Goal: Information Seeking & Learning: Learn about a topic

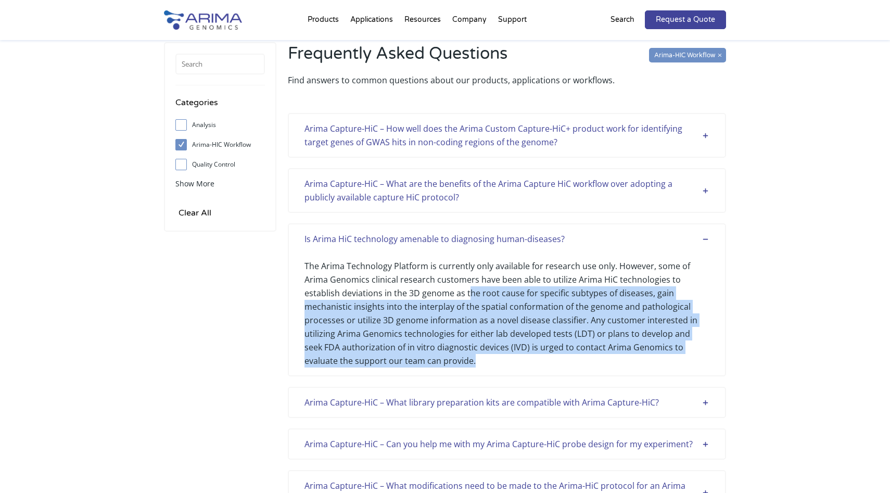
scroll to position [52, 0]
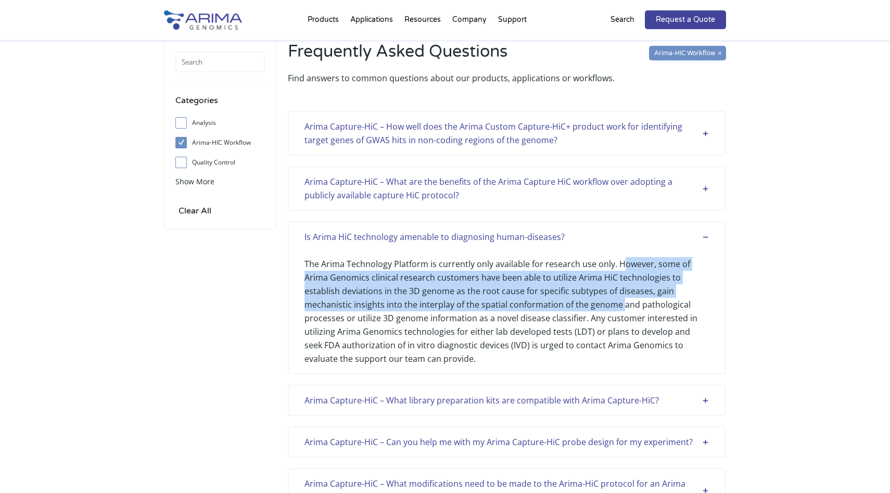
drag, startPoint x: 620, startPoint y: 259, endPoint x: 622, endPoint y: 306, distance: 46.9
click at [622, 306] on div "The Arima Technology Platform is currently only available for research use only…" at bounding box center [507, 305] width 405 height 122
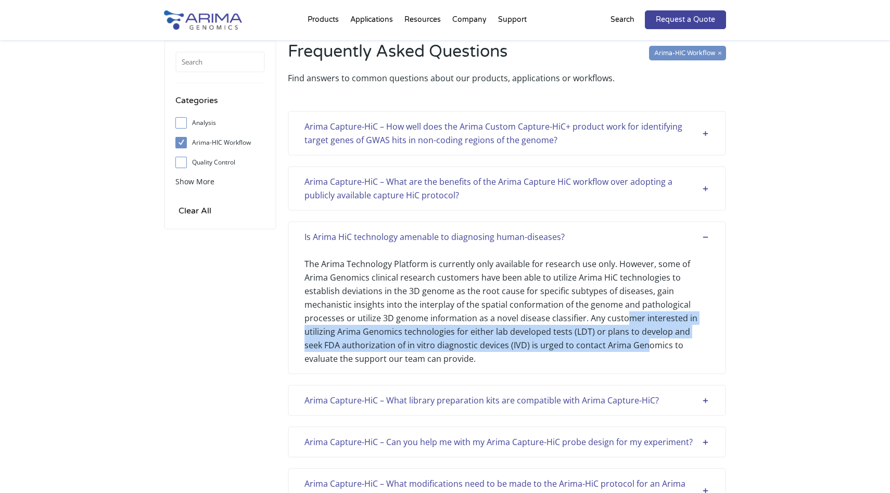
drag, startPoint x: 625, startPoint y: 312, endPoint x: 625, endPoint y: 343, distance: 30.2
click at [625, 343] on div "The Arima Technology Platform is currently only available for research use only…" at bounding box center [507, 305] width 405 height 122
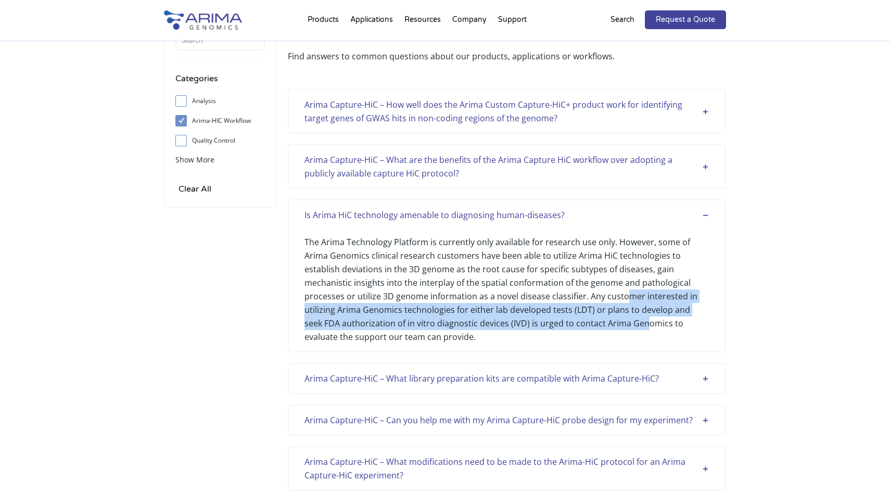
scroll to position [0, 0]
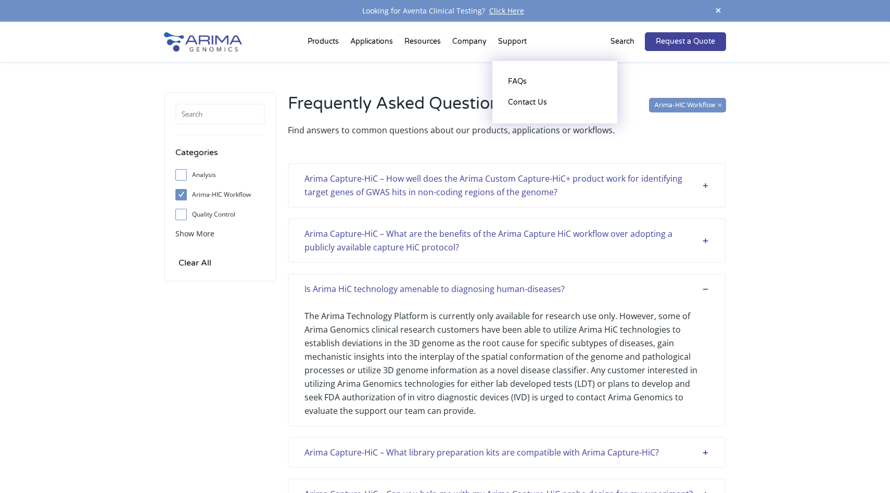
click at [517, 38] on li "Support FAQs Contact Us" at bounding box center [513, 43] width 40 height 35
click at [517, 43] on li "Support FAQs Contact Us" at bounding box center [513, 43] width 40 height 35
click at [538, 195] on div "Arima Capture-HiC – How well does the Arima Custom Capture-HiC+ product work fo…" at bounding box center [507, 185] width 405 height 27
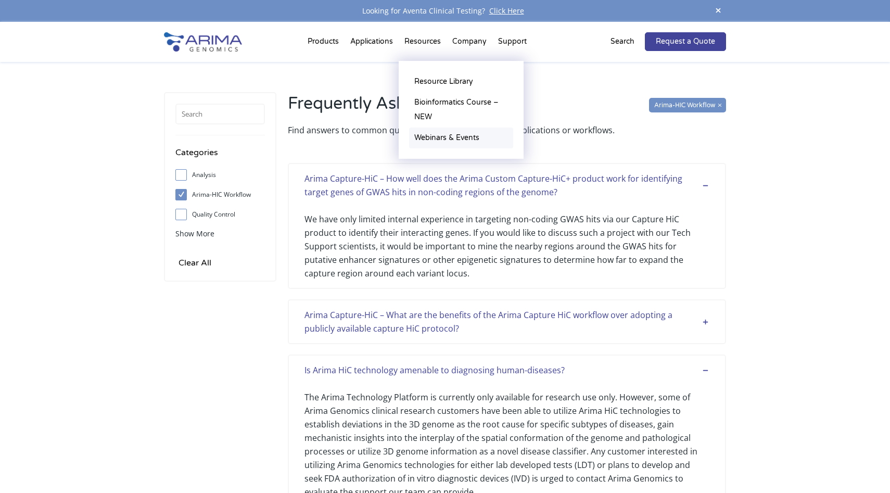
click at [445, 132] on link "Webinars & Events" at bounding box center [461, 138] width 104 height 21
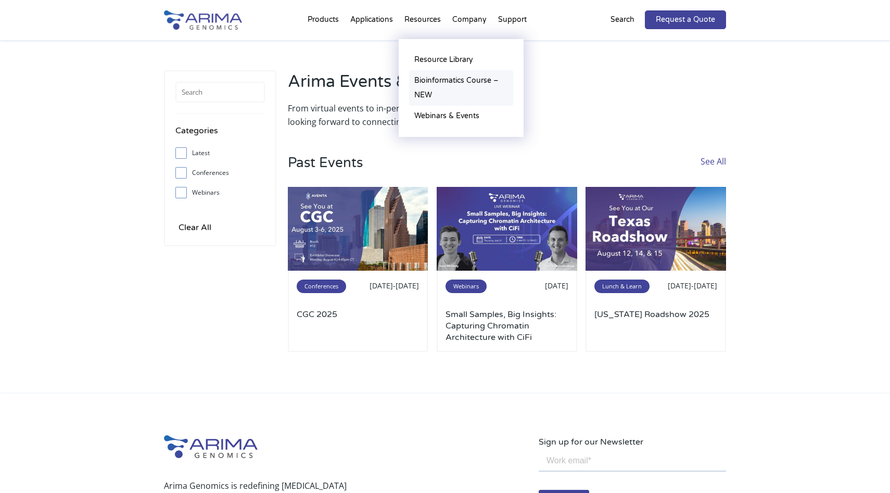
click at [454, 96] on link "Bioinformatics Course – NEW" at bounding box center [461, 87] width 104 height 35
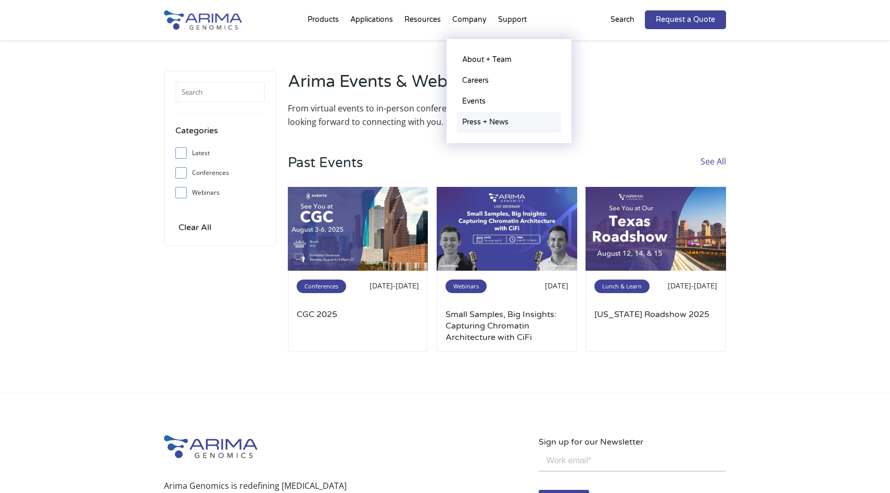
click at [485, 125] on link "Press + News" at bounding box center [509, 122] width 104 height 21
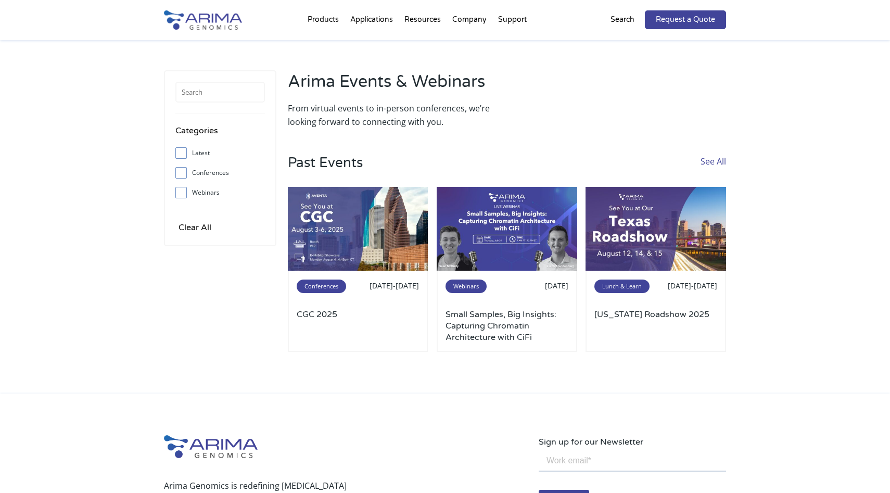
drag, startPoint x: 653, startPoint y: 239, endPoint x: 590, endPoint y: 0, distance: 247.0
click at [0, 0] on div "Products Clinical Services Aventa FusionPlus Aventa Lymphoma Research Products …" at bounding box center [445, 378] width 890 height 756
drag, startPoint x: 496, startPoint y: 231, endPoint x: 692, endPoint y: 2, distance: 301.0
click at [0, 0] on div "Products Clinical Services Aventa FusionPlus Aventa Lymphoma Research Products …" at bounding box center [445, 378] width 890 height 756
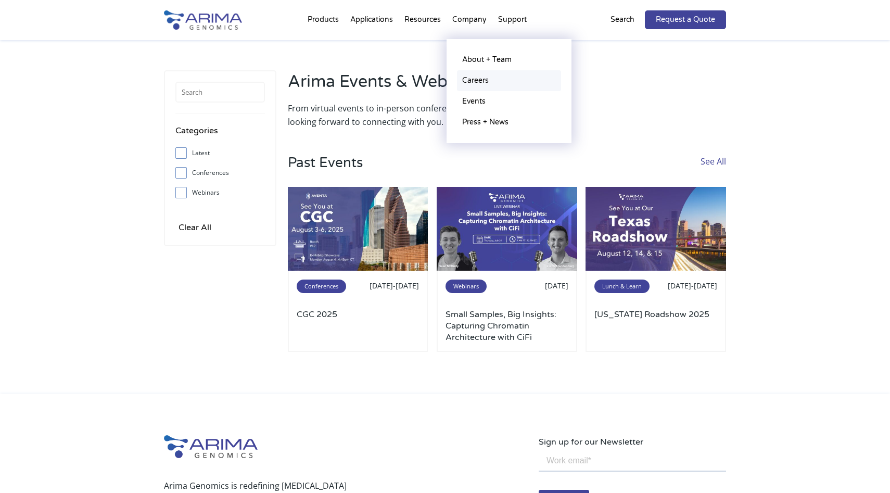
click at [492, 78] on link "Careers" at bounding box center [509, 80] width 104 height 21
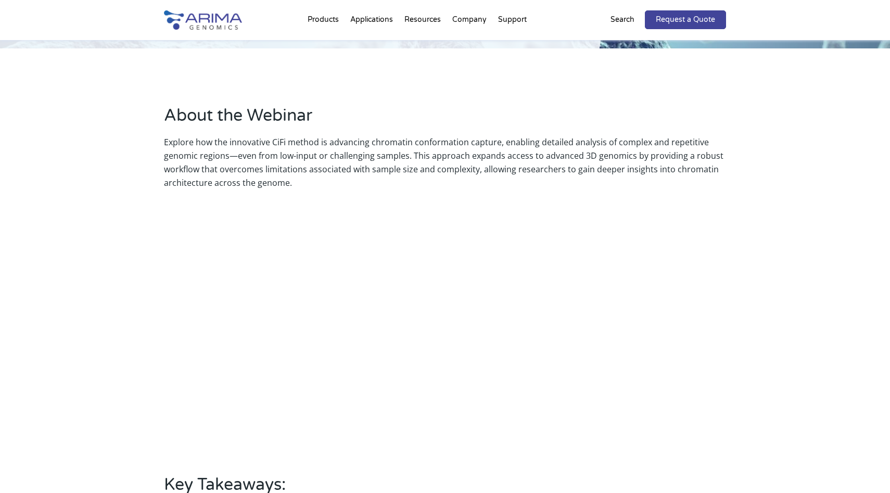
scroll to position [219, 0]
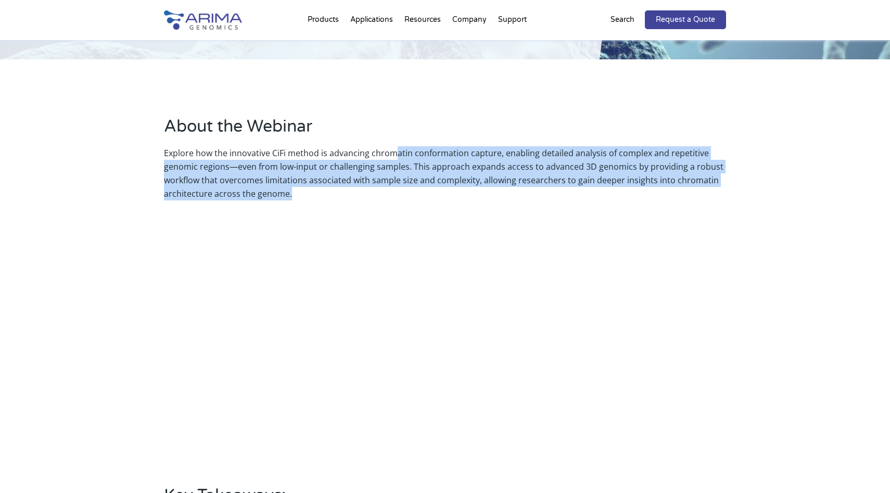
drag, startPoint x: 392, startPoint y: 155, endPoint x: 392, endPoint y: 190, distance: 35.4
click at [392, 190] on p "Explore how the innovative CiFi method is advancing chromatin conformation capt…" at bounding box center [445, 173] width 562 height 54
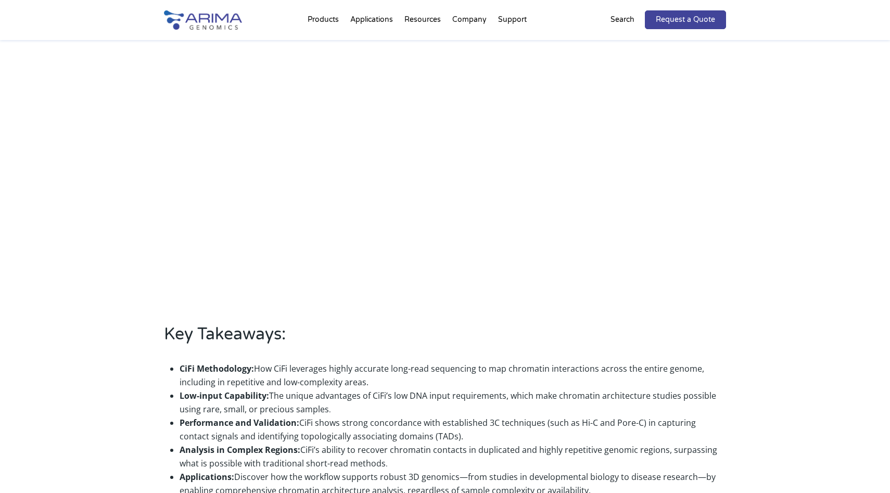
scroll to position [407, 0]
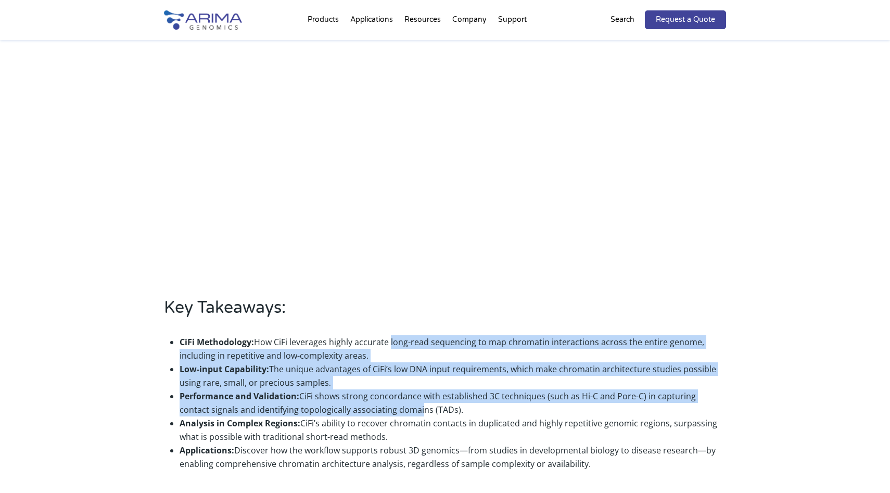
drag, startPoint x: 387, startPoint y: 337, endPoint x: 387, endPoint y: 404, distance: 66.6
click at [387, 404] on ul "CiFi Methodology: How CiFi leverages highly accurate long-read sequencing to ma…" at bounding box center [445, 404] width 562 height 152
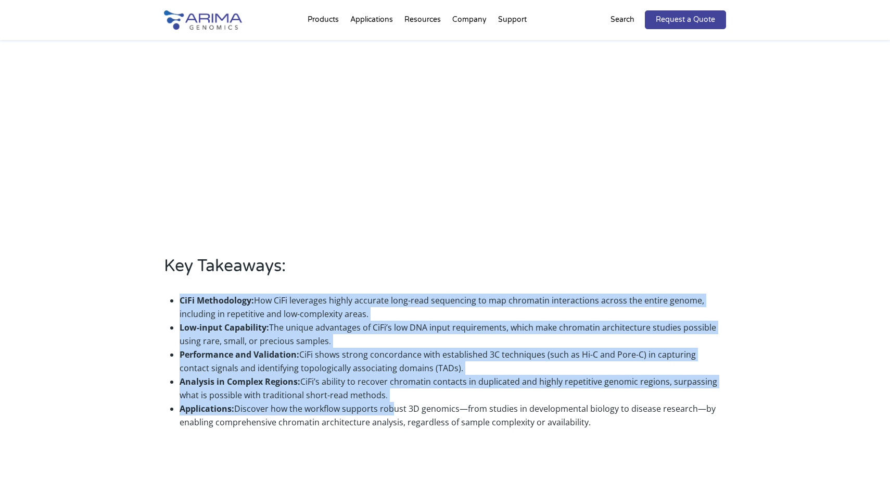
drag, startPoint x: 388, startPoint y: 406, endPoint x: 388, endPoint y: 291, distance: 115.1
click at [388, 291] on ul "CiFi Methodology: How CiFi leverages highly accurate long-read sequencing to ma…" at bounding box center [445, 362] width 562 height 152
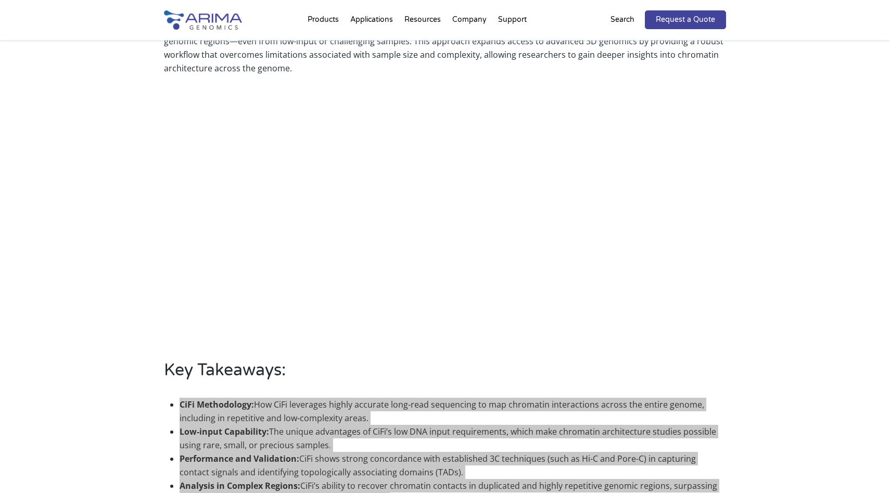
scroll to position [343, 0]
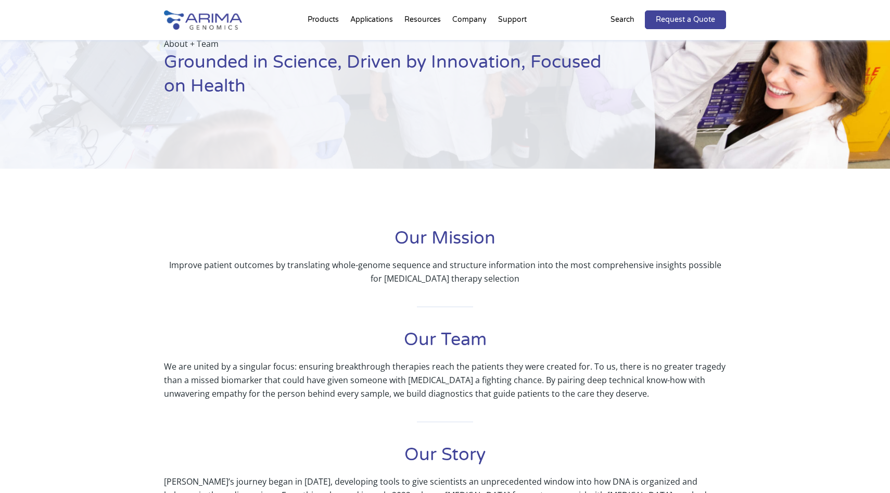
scroll to position [73, 0]
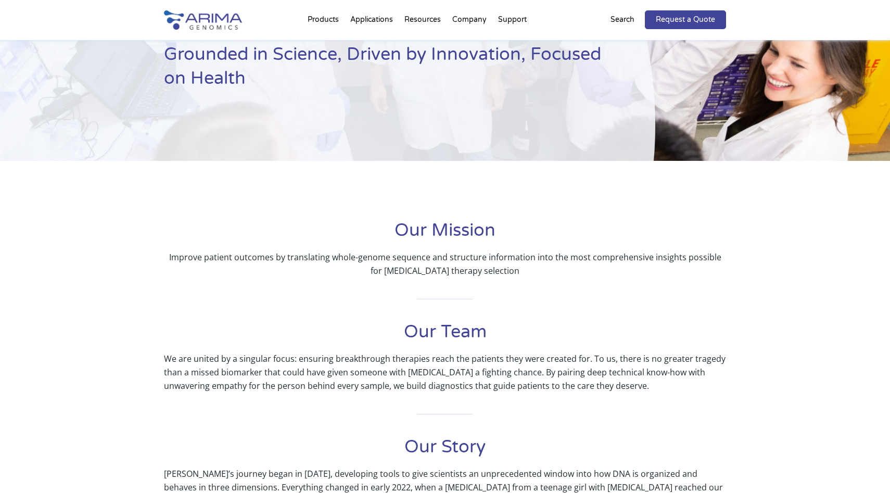
click at [454, 277] on div "Our Mission Improve patient outcomes by translating whole-genome sequence and s…" at bounding box center [445, 430] width 562 height 423
drag, startPoint x: 449, startPoint y: 259, endPoint x: 522, endPoint y: 263, distance: 73.0
click at [522, 263] on p "Improve patient outcomes by translating whole-genome sequence and structure inf…" at bounding box center [445, 263] width 562 height 27
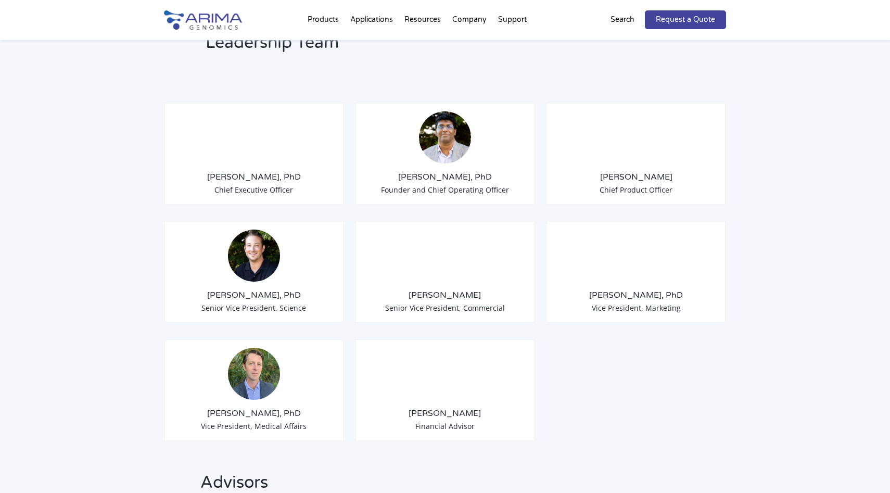
scroll to position [791, 0]
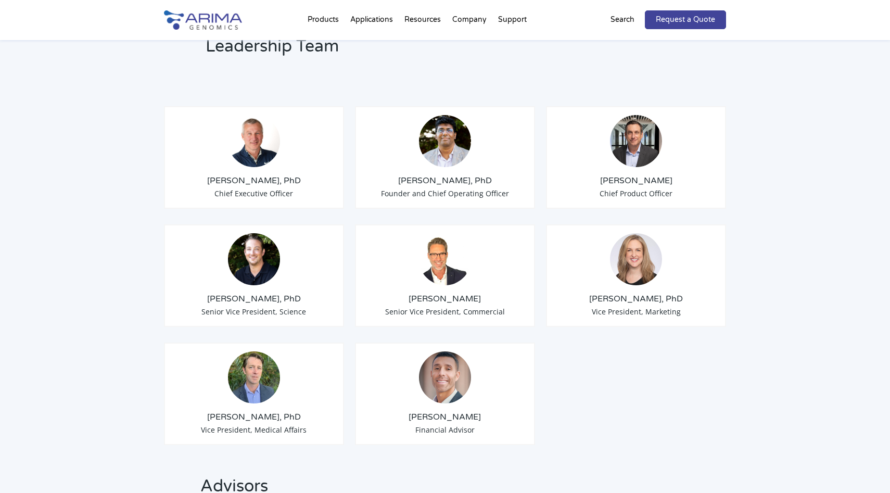
click at [391, 175] on h3 "Sid Selvaraj, PhD" at bounding box center [445, 180] width 162 height 11
drag, startPoint x: 411, startPoint y: 170, endPoint x: 492, endPoint y: 172, distance: 81.2
click at [492, 175] on h3 "Sid Selvaraj, PhD" at bounding box center [445, 180] width 162 height 11
copy h3 "Sid Selvaraj, PhD"
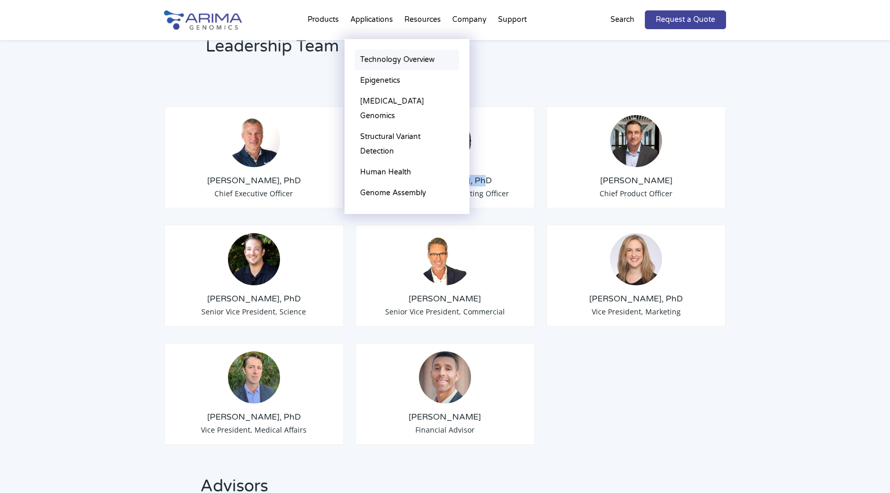
click at [375, 61] on link "Technology Overview" at bounding box center [407, 59] width 104 height 21
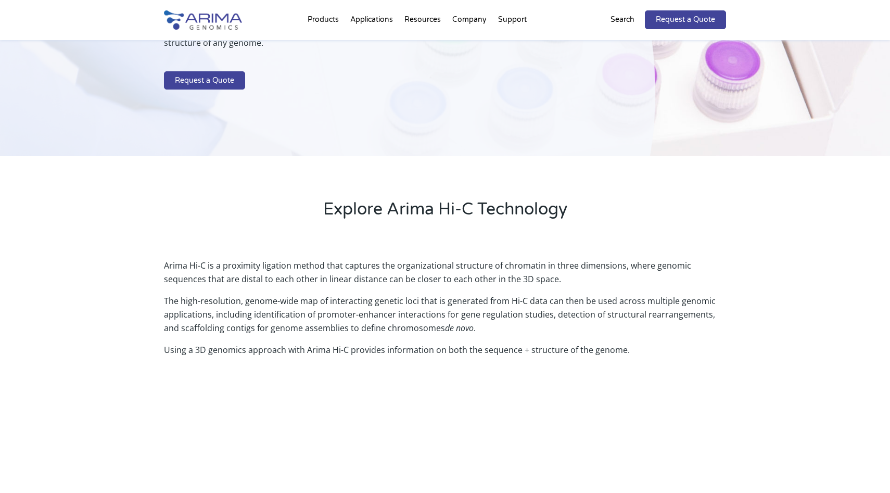
scroll to position [169, 0]
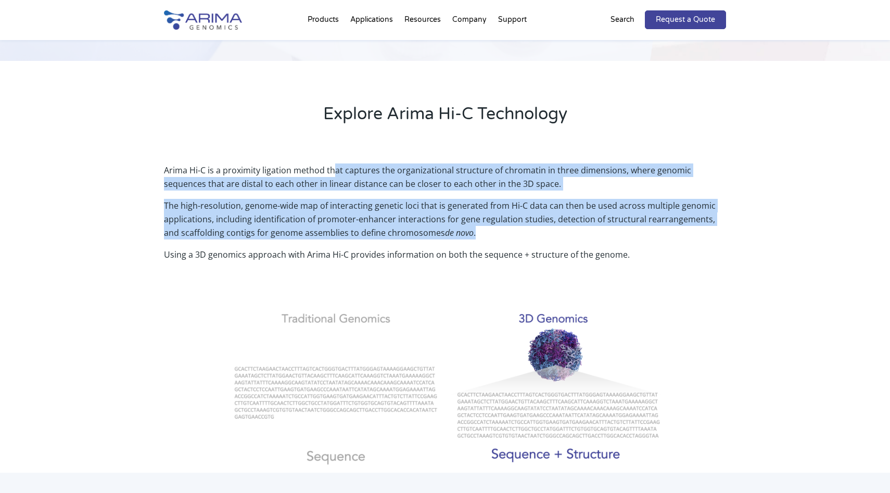
drag, startPoint x: 332, startPoint y: 173, endPoint x: 332, endPoint y: 250, distance: 76.5
click at [332, 250] on div "Arima Hi-C is a proximity ligation method that captures the organizational stru…" at bounding box center [445, 222] width 562 height 119
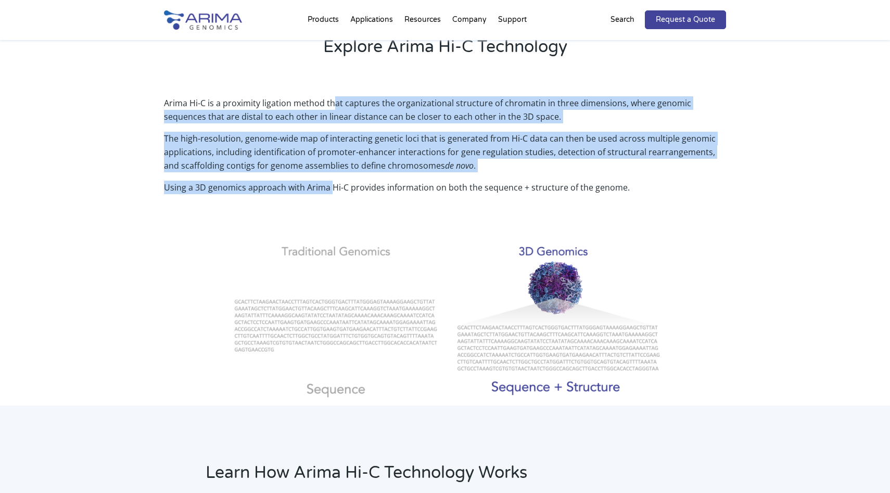
scroll to position [333, 0]
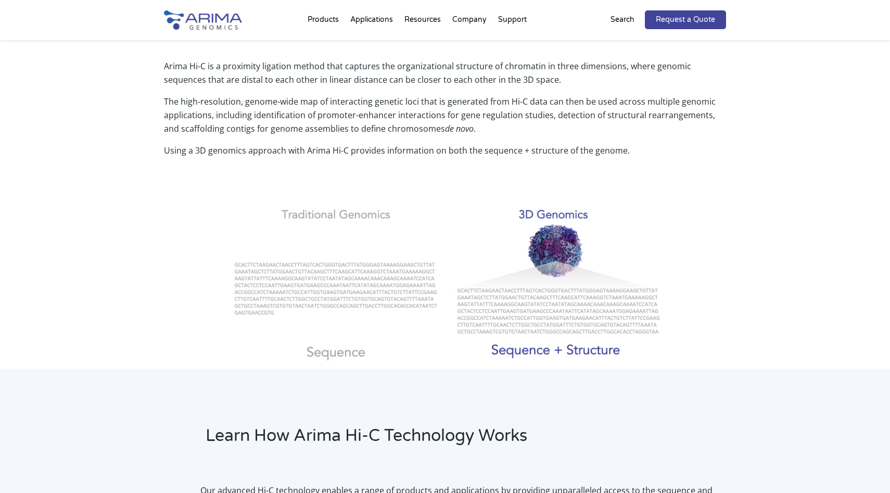
click at [351, 167] on h4 at bounding box center [445, 167] width 562 height 21
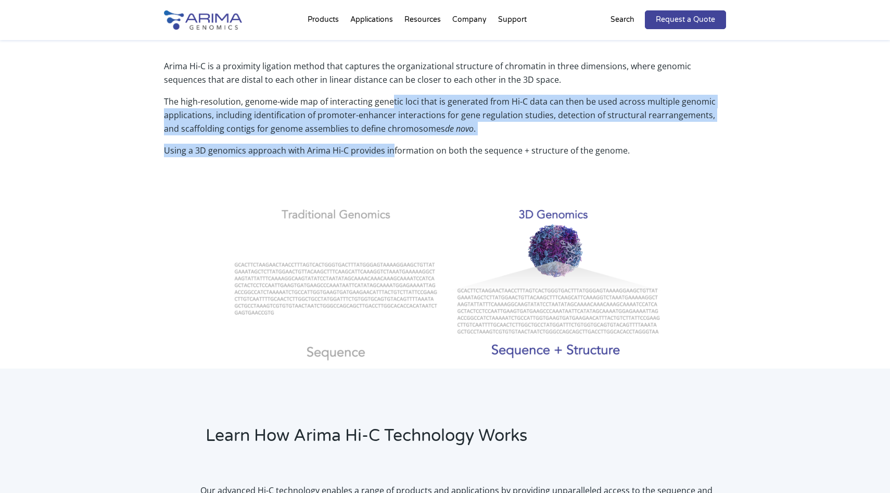
drag, startPoint x: 389, startPoint y: 106, endPoint x: 389, endPoint y: 144, distance: 37.5
click at [389, 144] on div "Arima Hi-C is a proximity ligation method that captures the organizational stru…" at bounding box center [445, 118] width 562 height 119
click at [389, 144] on p "Using a 3D genomics approach with Arima Hi-C provides information on both the s…" at bounding box center [445, 151] width 562 height 14
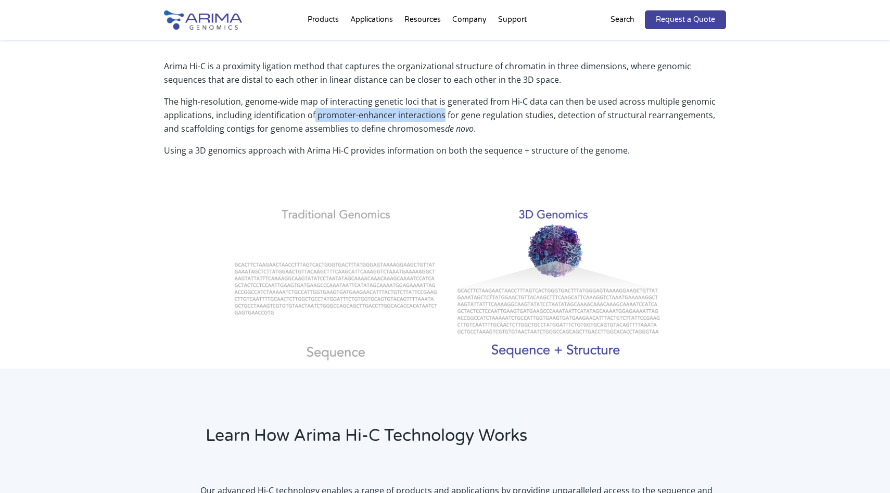
drag, startPoint x: 314, startPoint y: 118, endPoint x: 441, endPoint y: 119, distance: 126.5
click at [441, 119] on p "The high-resolution, genome-wide map of interacting genetic loci that is genera…" at bounding box center [445, 119] width 562 height 49
copy p "promoter-enhancer interactions"
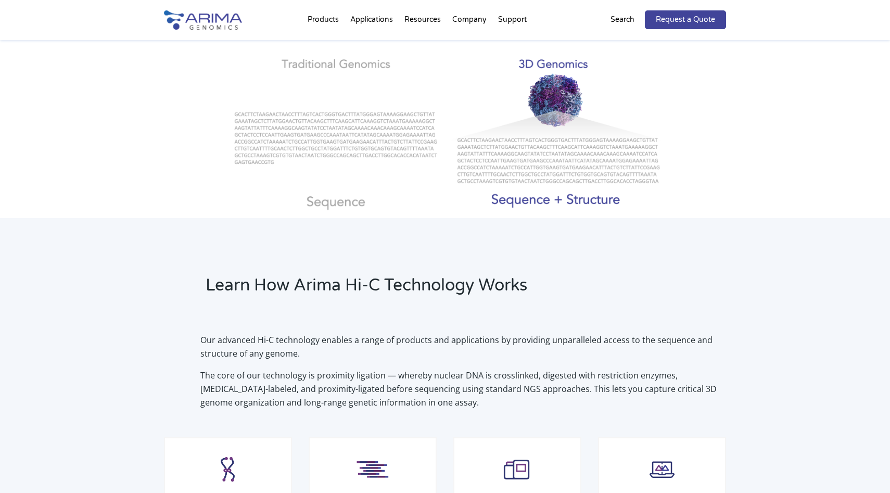
scroll to position [0, 0]
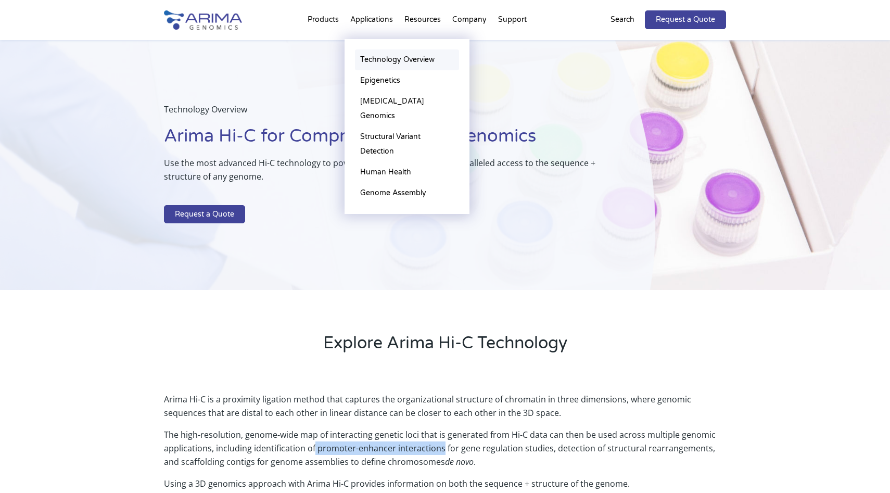
click at [379, 65] on link "Technology Overview" at bounding box center [407, 59] width 104 height 21
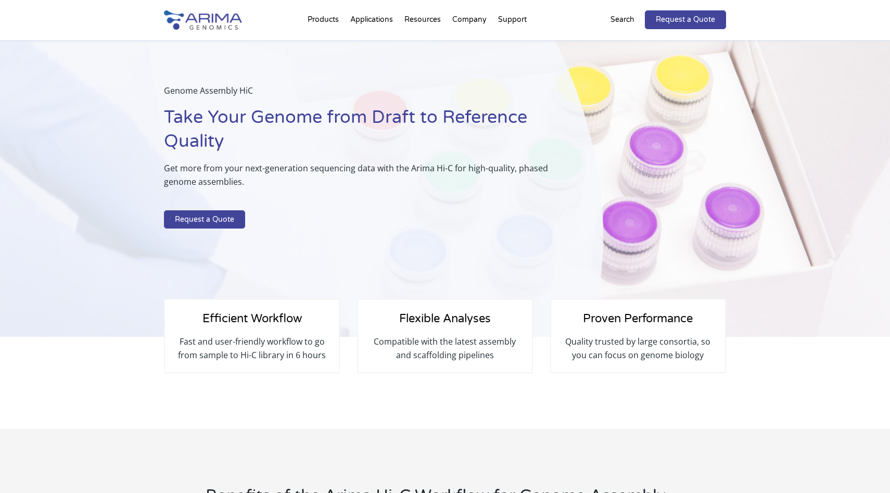
scroll to position [41, 0]
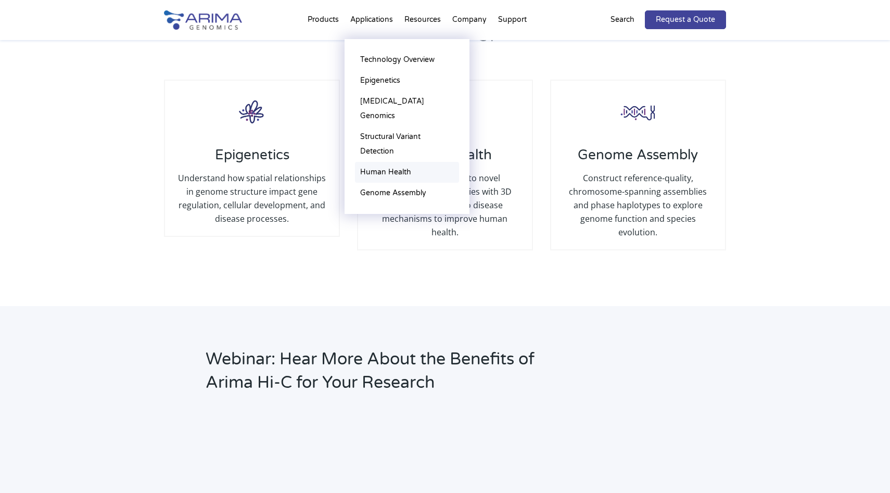
scroll to position [1151, 0]
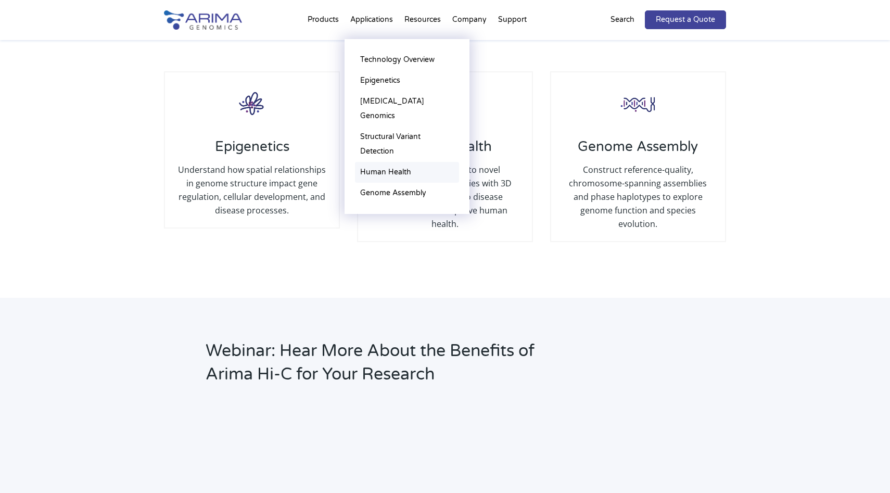
click at [383, 162] on link "Human Health" at bounding box center [407, 172] width 104 height 21
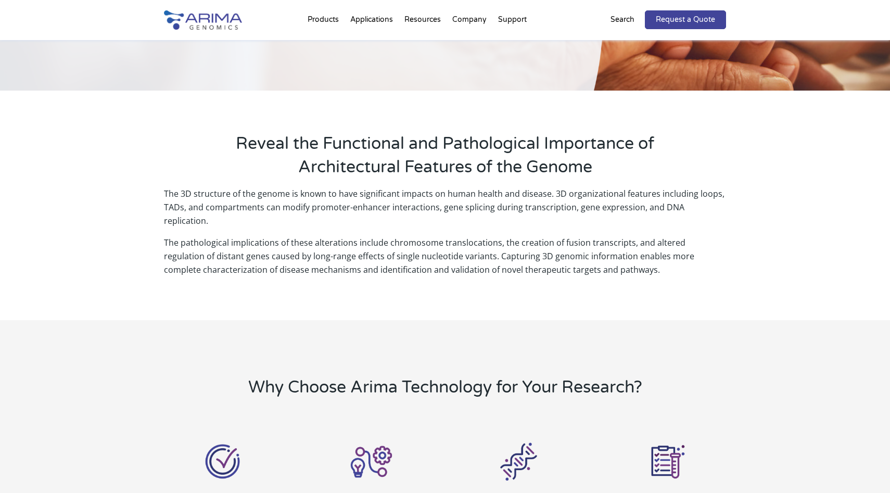
scroll to position [225, 0]
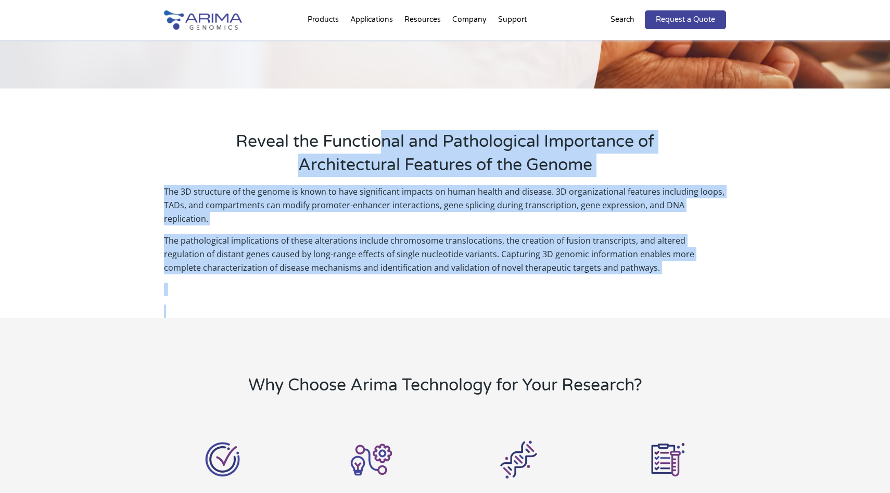
drag, startPoint x: 384, startPoint y: 141, endPoint x: 392, endPoint y: 296, distance: 155.9
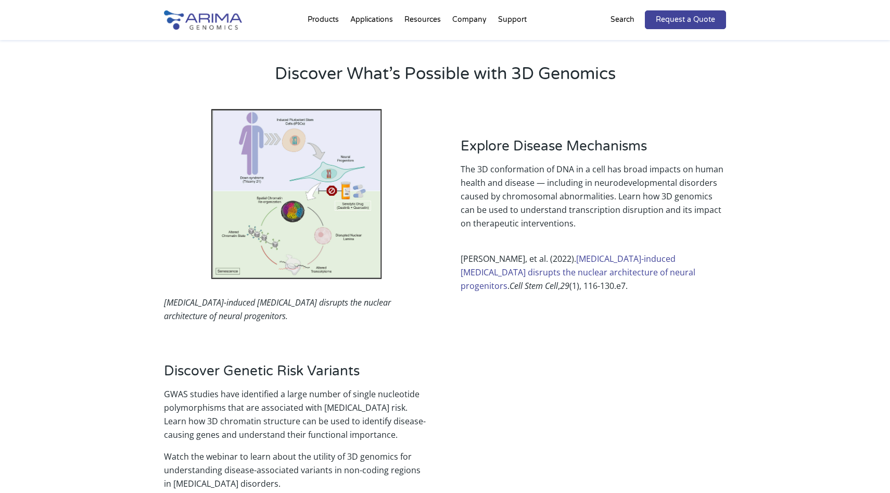
scroll to position [844, 0]
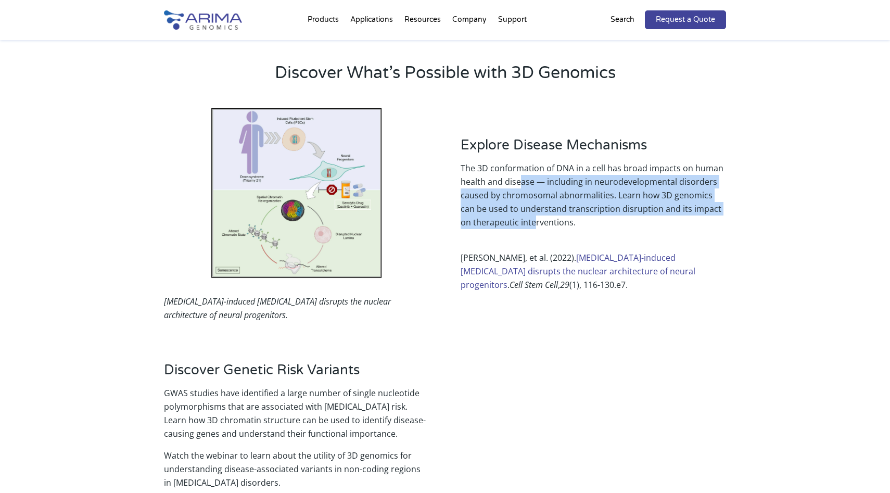
drag, startPoint x: 521, startPoint y: 152, endPoint x: 521, endPoint y: 196, distance: 44.8
click at [521, 196] on p "The 3D conformation of DNA in a cell has broad impacts on human health and dise…" at bounding box center [594, 199] width 266 height 76
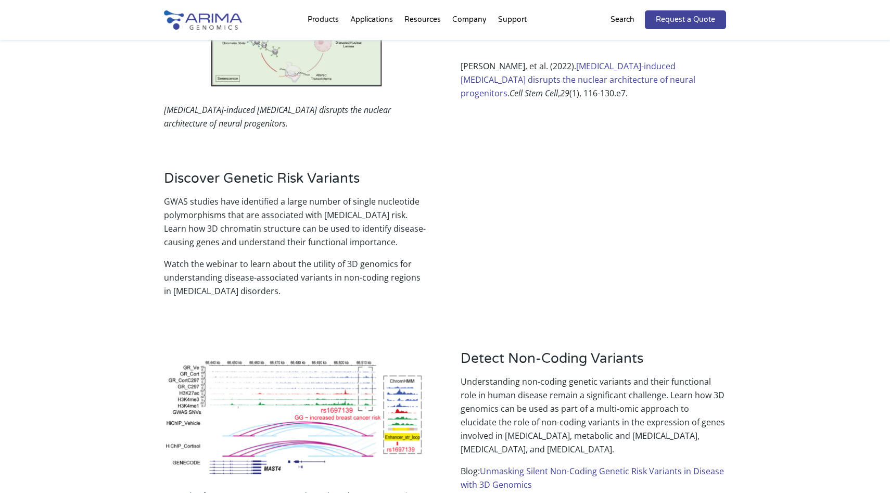
scroll to position [0, 0]
